Goal: Find specific page/section: Find specific page/section

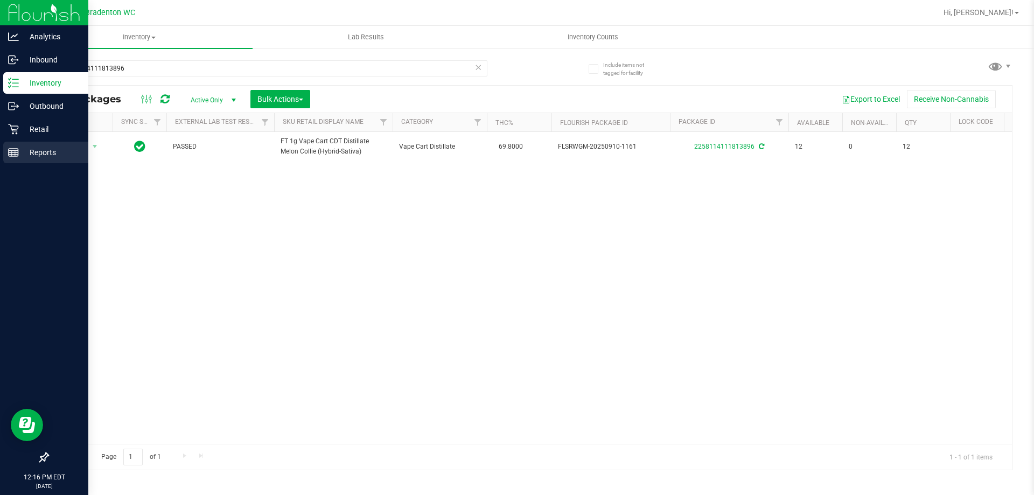
click at [34, 153] on p "Reports" at bounding box center [51, 152] width 65 height 13
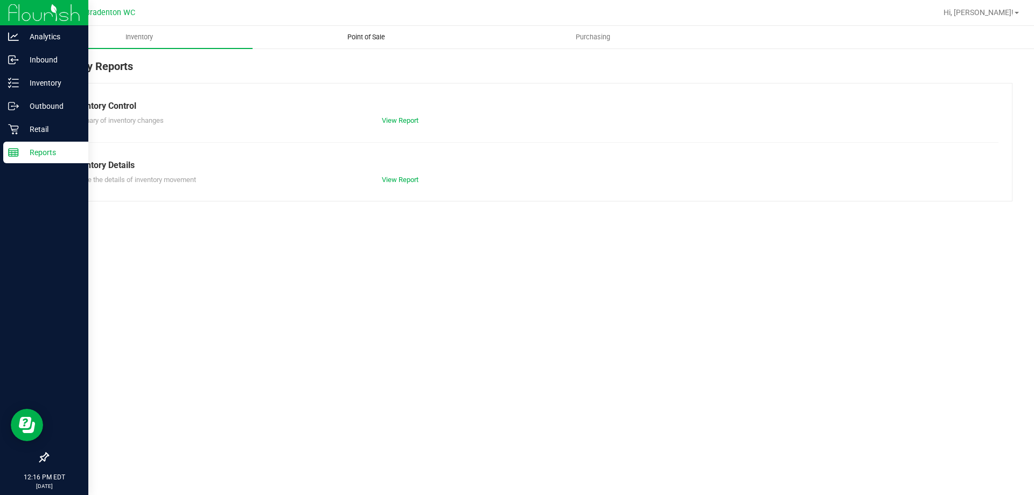
click at [376, 40] on span "Point of Sale" at bounding box center [366, 37] width 67 height 10
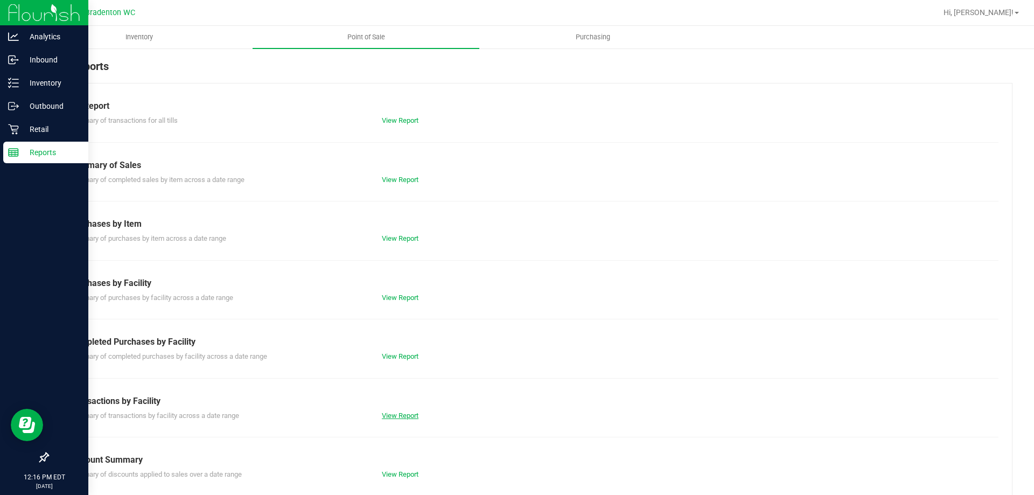
click at [395, 416] on link "View Report" at bounding box center [400, 415] width 37 height 8
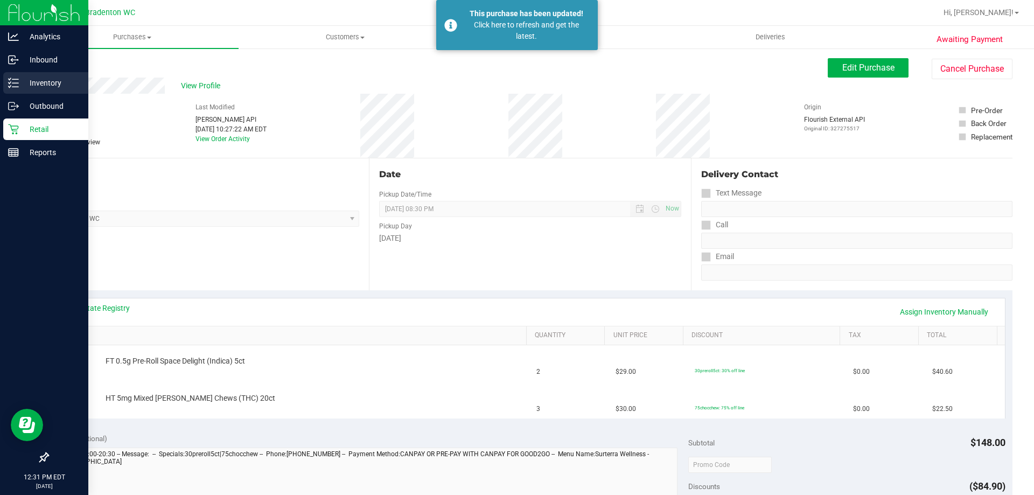
click at [49, 75] on div "Inventory" at bounding box center [45, 83] width 85 height 22
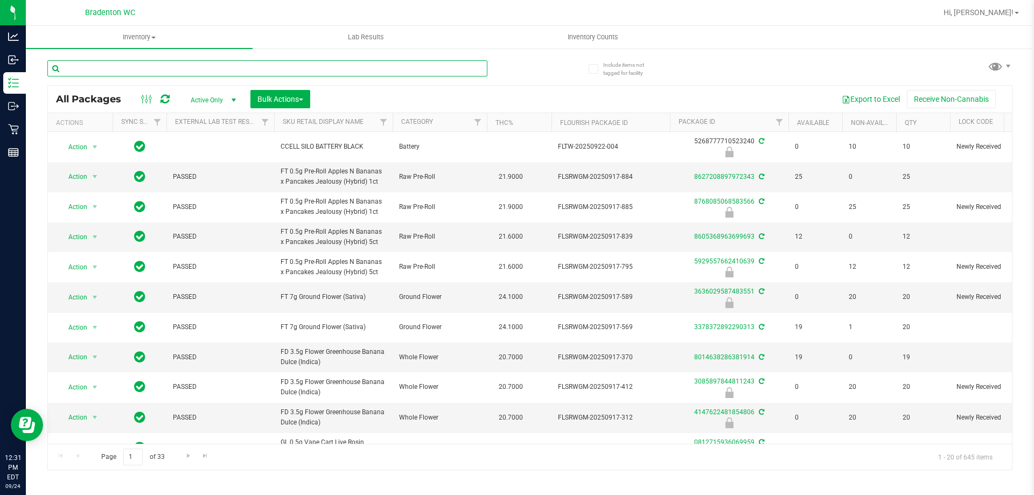
click at [136, 68] on input "text" at bounding box center [267, 68] width 440 height 16
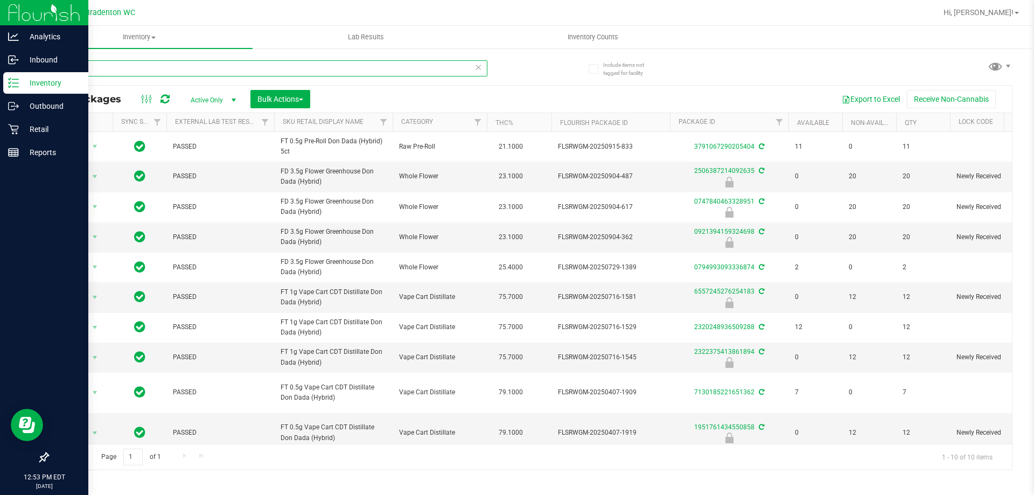
type input "d"
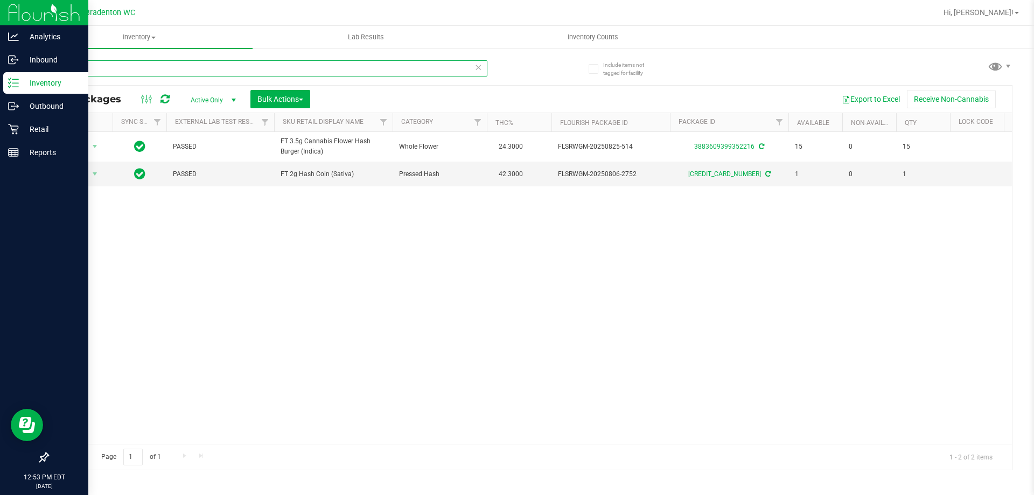
type input "hash"
